Goal: Transaction & Acquisition: Obtain resource

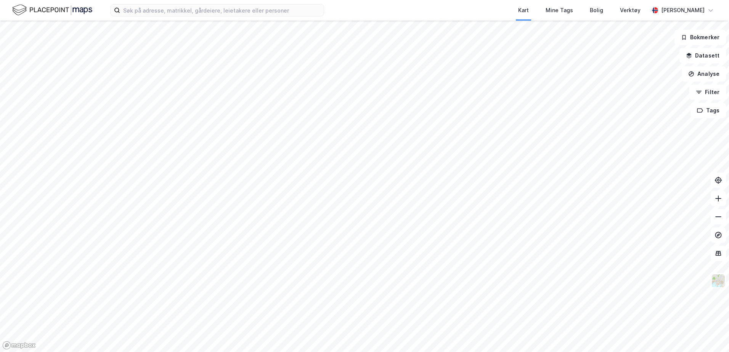
click at [199, 3] on div "Kart Mine Tags Bolig Verktøy [PERSON_NAME]" at bounding box center [364, 10] width 729 height 21
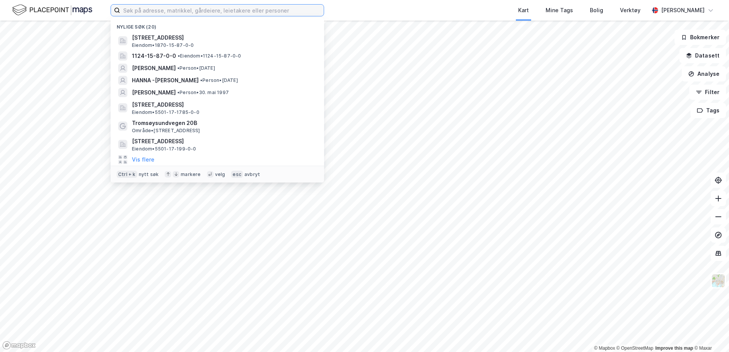
click at [196, 11] on input at bounding box center [222, 10] width 204 height 11
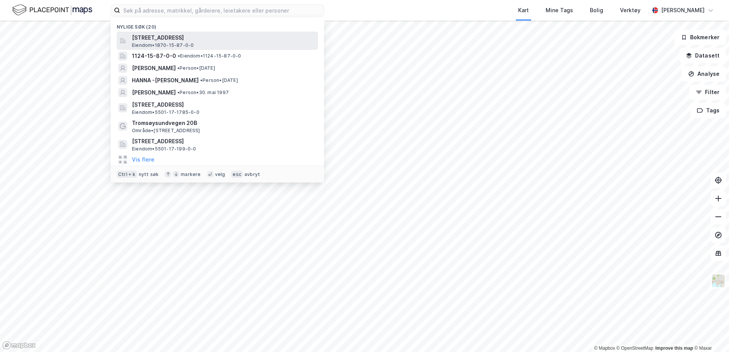
click at [182, 40] on span "[STREET_ADDRESS]" at bounding box center [223, 37] width 183 height 9
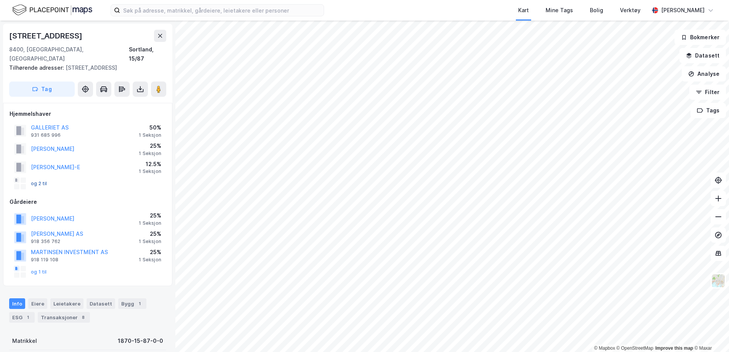
click at [0, 0] on button "og 2 til" at bounding box center [0, 0] width 0 height 0
click at [152, 13] on input at bounding box center [222, 10] width 204 height 11
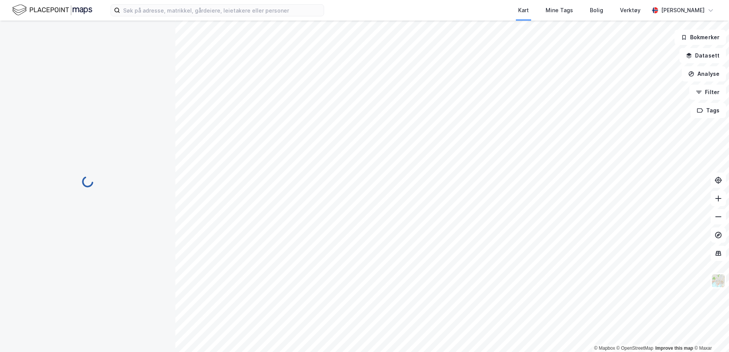
scroll to position [1, 0]
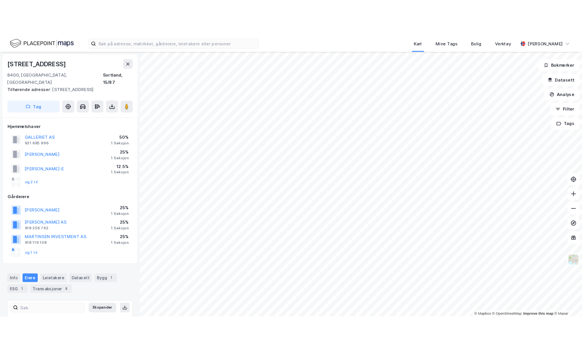
scroll to position [1, 0]
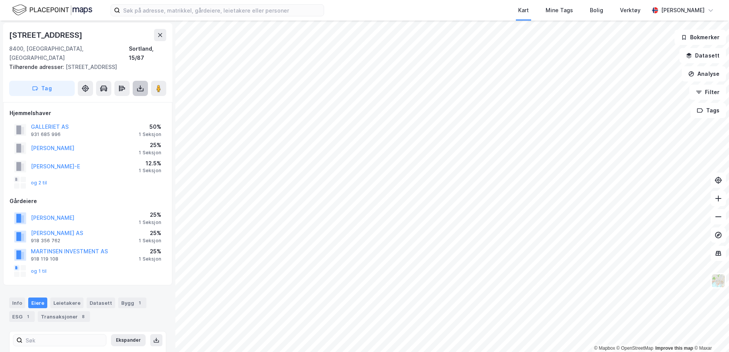
click at [143, 81] on button at bounding box center [140, 88] width 15 height 15
click at [125, 101] on div "Last ned grunnbok" at bounding box center [102, 104] width 44 height 6
